Goal: Task Accomplishment & Management: Manage account settings

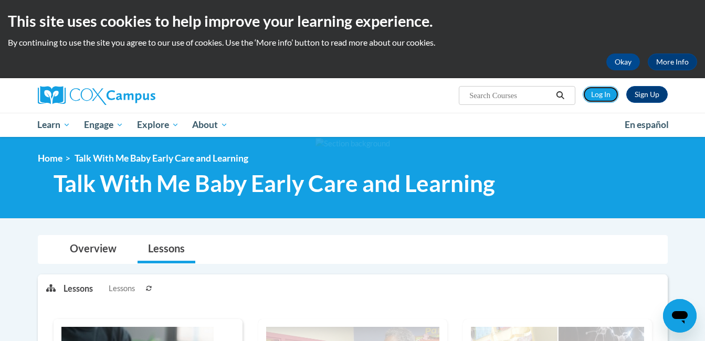
click at [600, 87] on link "Log In" at bounding box center [601, 94] width 36 height 17
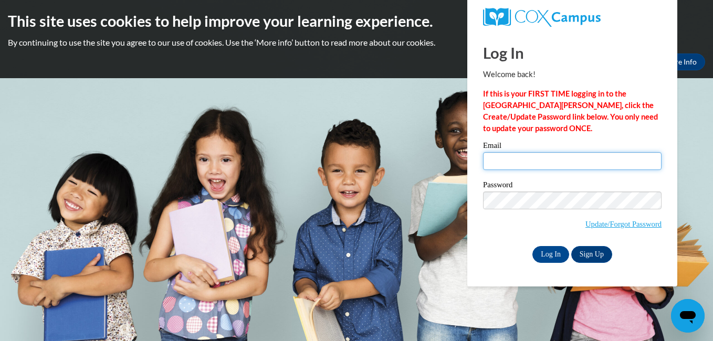
type input "[EMAIL_ADDRESS][DOMAIN_NAME]"
click at [499, 161] on input "[EMAIL_ADDRESS][DOMAIN_NAME]" at bounding box center [572, 161] width 179 height 18
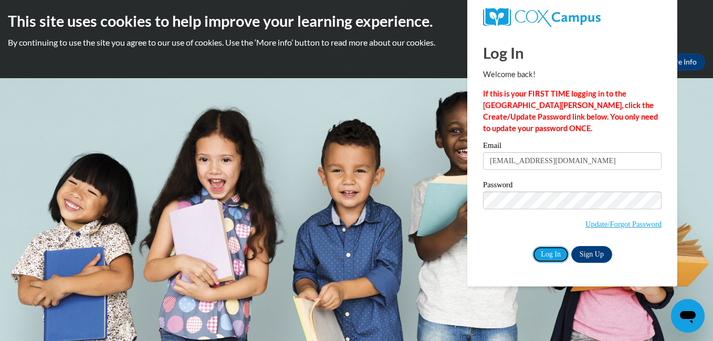
click at [550, 253] on input "Log In" at bounding box center [550, 254] width 37 height 17
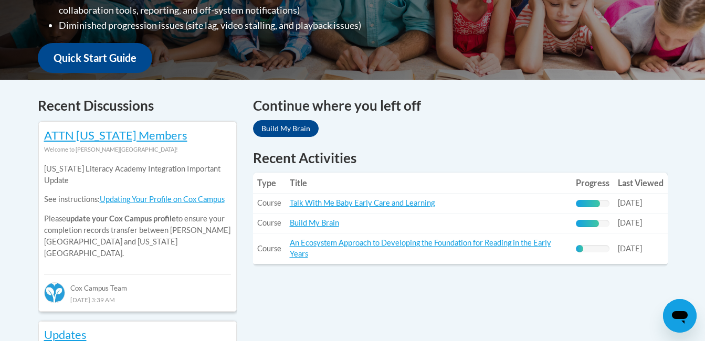
scroll to position [369, 0]
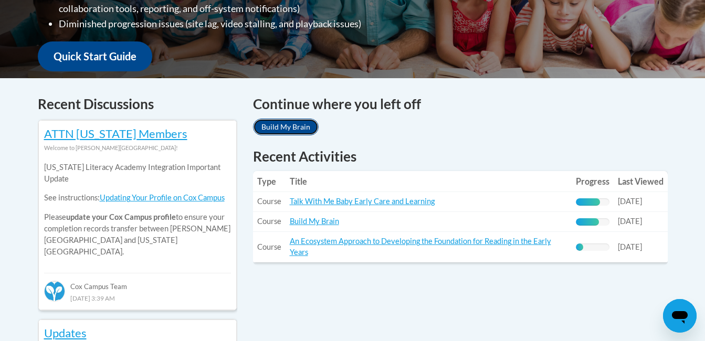
click at [281, 126] on link "Build My Brain" at bounding box center [286, 127] width 66 height 17
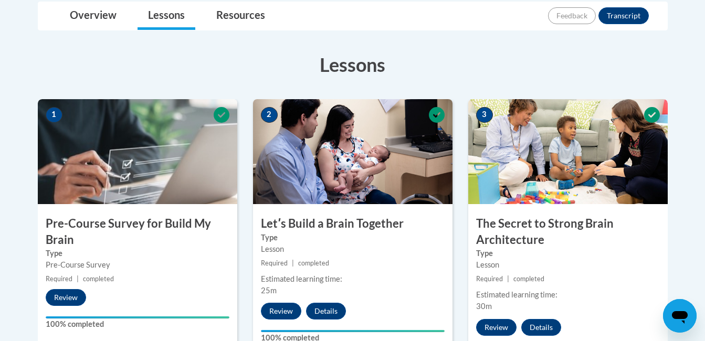
scroll to position [255, 0]
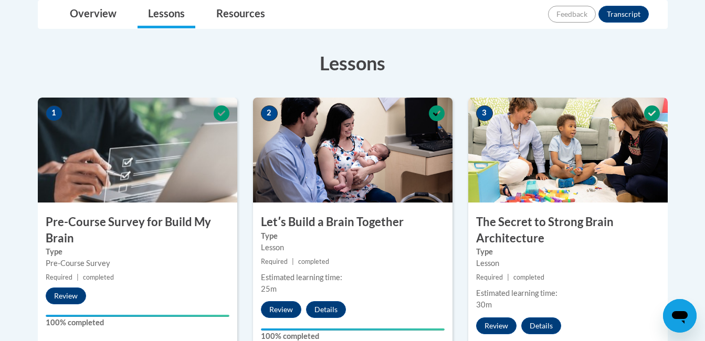
click at [663, 218] on h3 "The Secret to Strong Brain Architecture" at bounding box center [568, 230] width 200 height 33
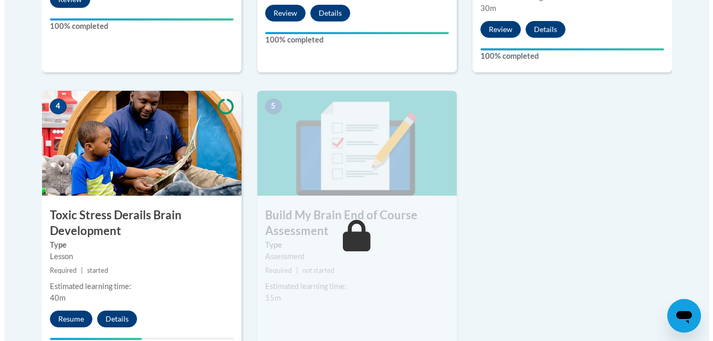
scroll to position [551, 0]
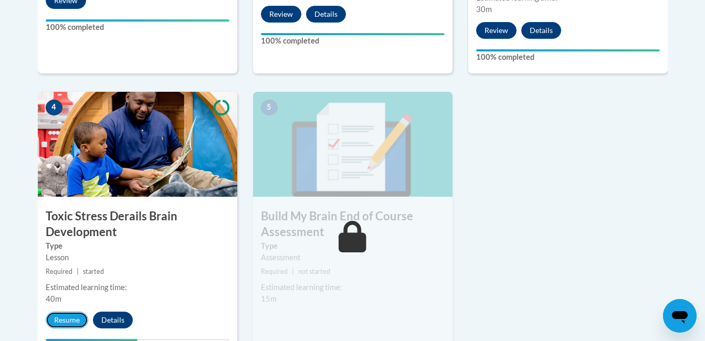
click at [67, 321] on button "Resume" at bounding box center [67, 320] width 43 height 17
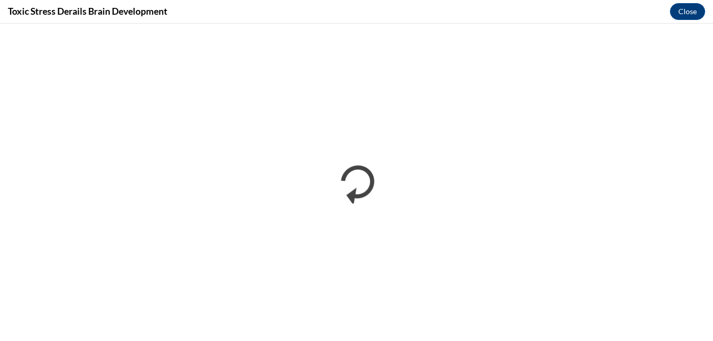
scroll to position [0, 0]
